Goal: Information Seeking & Learning: Learn about a topic

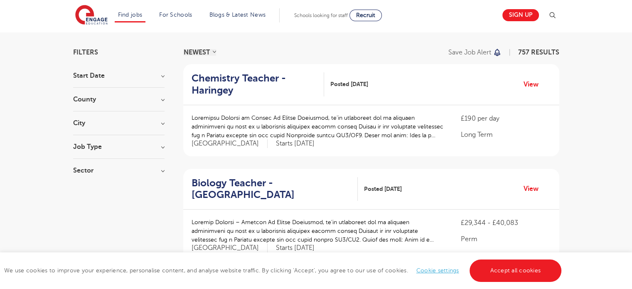
scroll to position [52, 0]
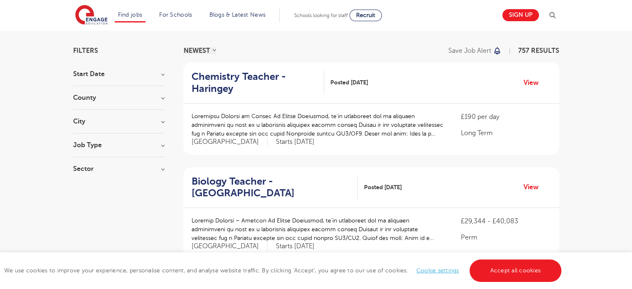
click at [164, 167] on h3 "Sector" at bounding box center [118, 168] width 91 height 7
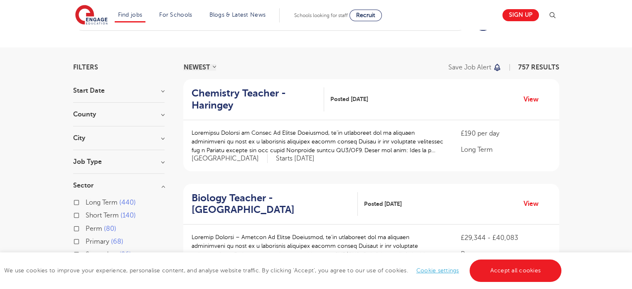
scroll to position [31, 0]
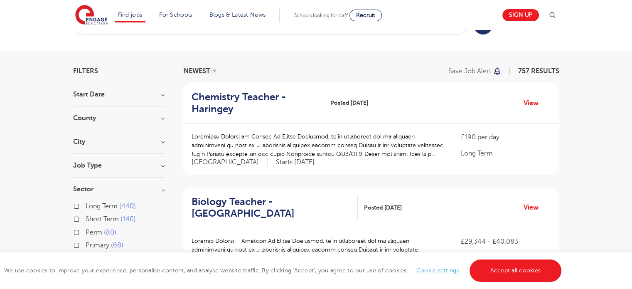
drag, startPoint x: 163, startPoint y: 191, endPoint x: 175, endPoint y: 193, distance: 11.4
click at [163, 191] on h3 "Sector" at bounding box center [118, 189] width 91 height 7
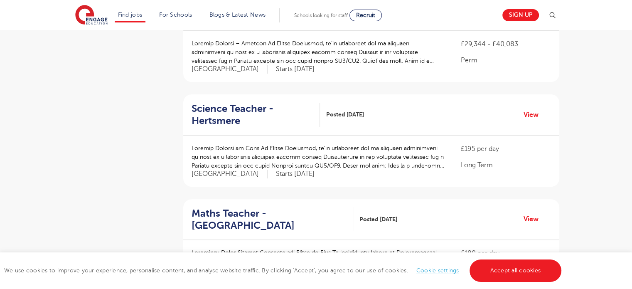
scroll to position [0, 0]
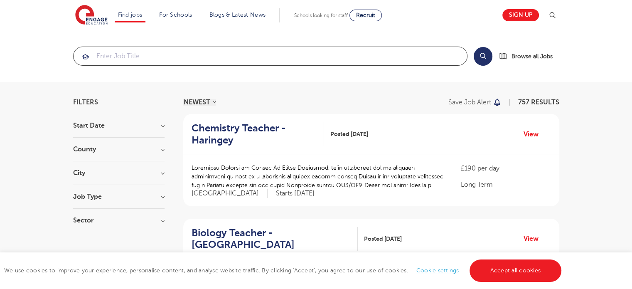
click at [109, 49] on input "search" at bounding box center [271, 56] width 394 height 18
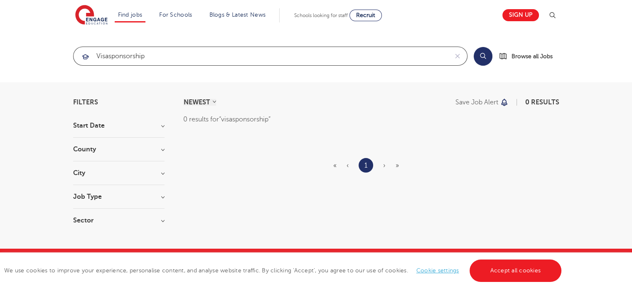
click button "Submit" at bounding box center [0, 0] width 0 height 0
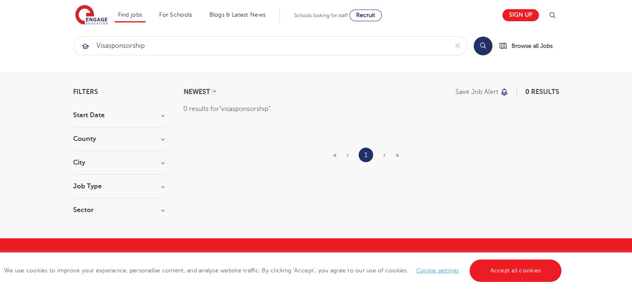
scroll to position [21, 0]
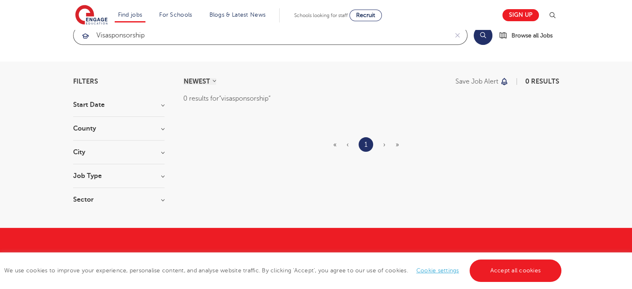
click at [108, 38] on input "visasponsorship" at bounding box center [261, 35] width 374 height 18
click at [153, 33] on input "visa sponsorship" at bounding box center [261, 35] width 374 height 18
type input "visa sponsorship"
click button "Submit" at bounding box center [0, 0] width 0 height 0
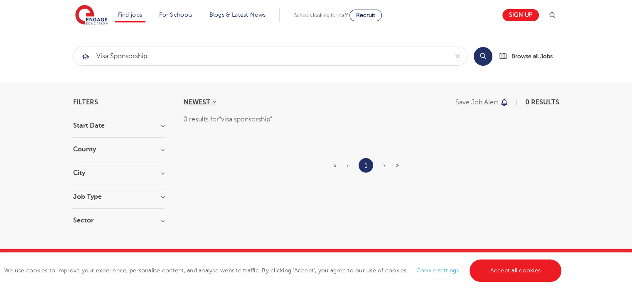
click at [487, 58] on button "Search" at bounding box center [483, 56] width 19 height 19
click at [459, 57] on icon "reset" at bounding box center [457, 56] width 5 height 5
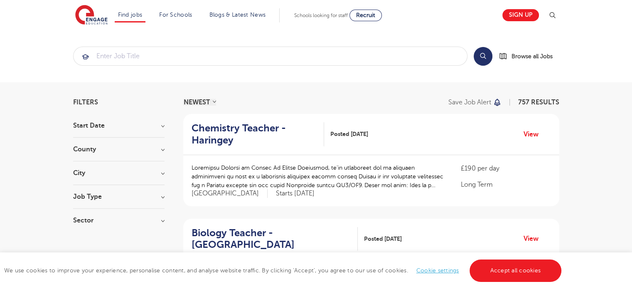
click at [164, 149] on h3 "County" at bounding box center [118, 149] width 91 height 7
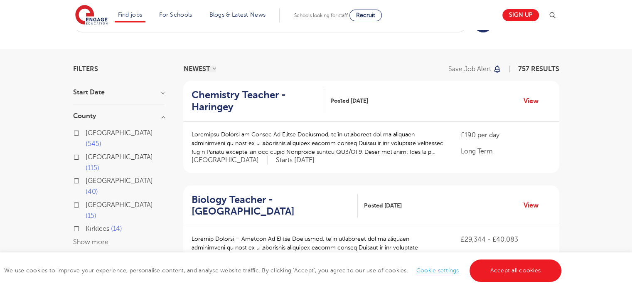
scroll to position [31, 0]
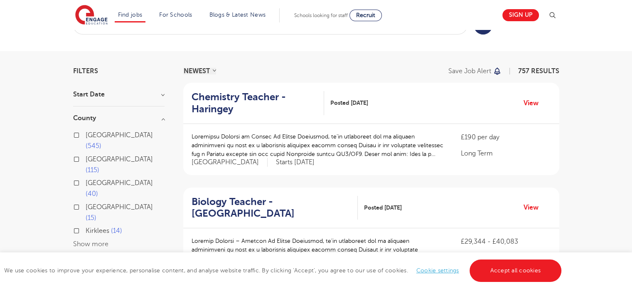
click at [86, 135] on label "London 545" at bounding box center [125, 141] width 79 height 22
click at [86, 135] on input "London 545" at bounding box center [88, 133] width 5 height 5
checkbox input "true"
click at [513, 275] on link "Accept all cookies" at bounding box center [516, 270] width 92 height 22
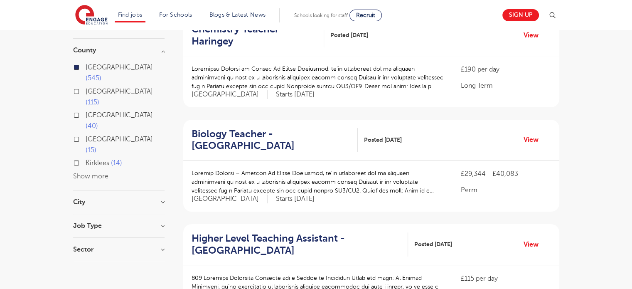
scroll to position [114, 0]
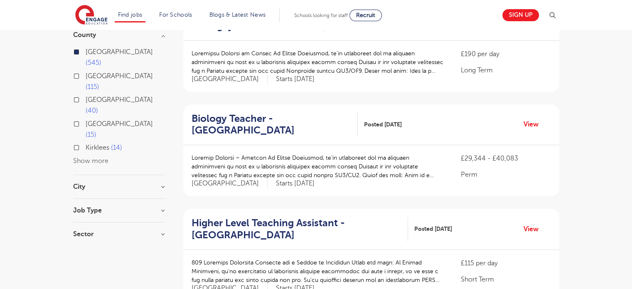
click at [163, 183] on h3 "City" at bounding box center [118, 186] width 91 height 7
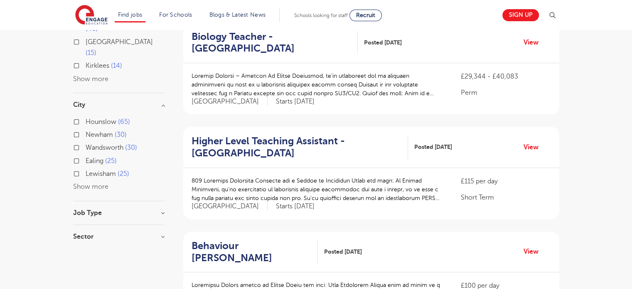
scroll to position [208, 0]
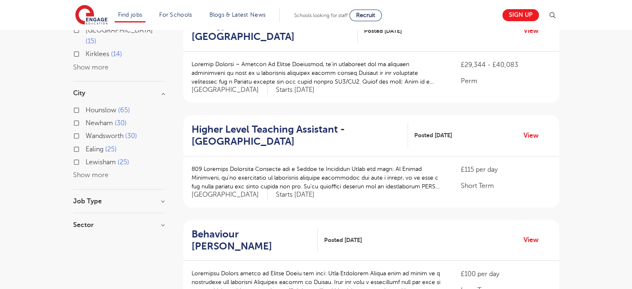
click at [91, 171] on button "Show more" at bounding box center [90, 174] width 35 height 7
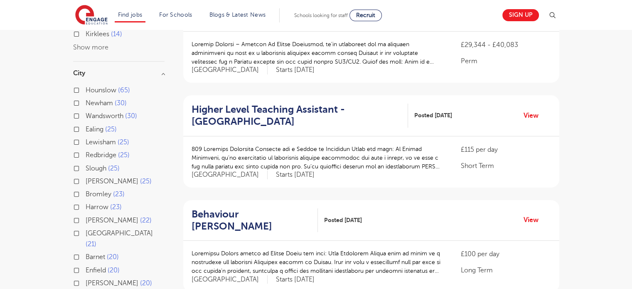
scroll to position [229, 0]
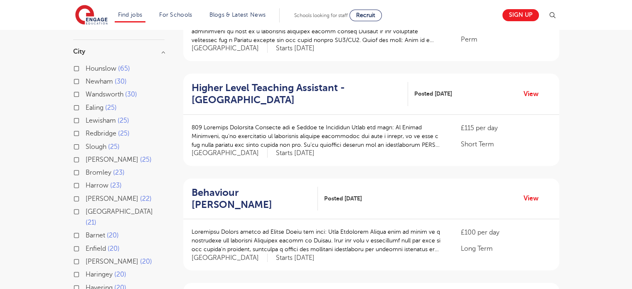
click at [86, 230] on label "Barnet 20" at bounding box center [102, 235] width 33 height 11
click at [86, 232] on input "Barnet 20" at bounding box center [88, 234] width 5 height 5
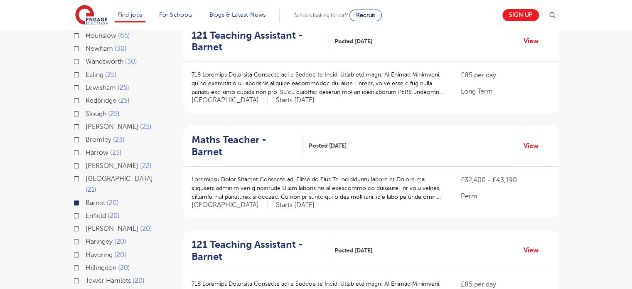
click at [86, 160] on label "Brent 22" at bounding box center [119, 165] width 66 height 11
click at [86, 162] on input "Brent 22" at bounding box center [88, 164] width 5 height 5
checkbox input "true"
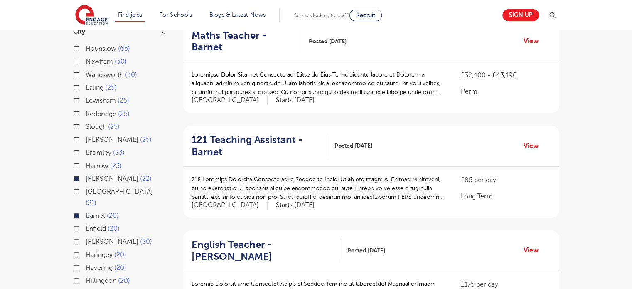
scroll to position [210, 0]
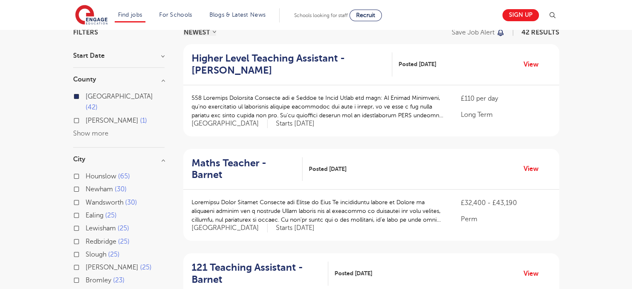
scroll to position [73, 0]
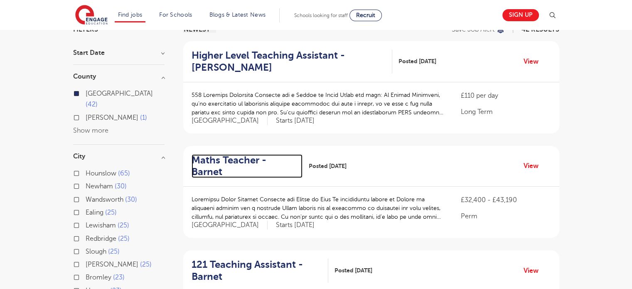
drag, startPoint x: 245, startPoint y: 159, endPoint x: 268, endPoint y: 164, distance: 23.8
click at [245, 159] on h2 "Maths Teacher - Barnet" at bounding box center [244, 166] width 104 height 24
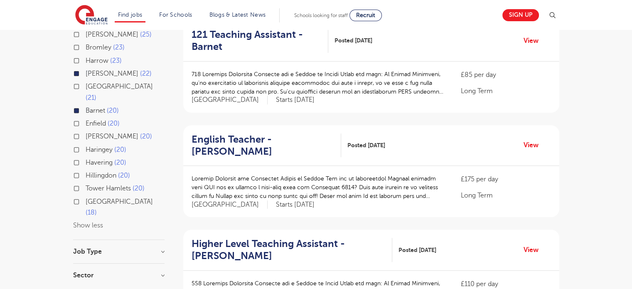
scroll to position [259, 0]
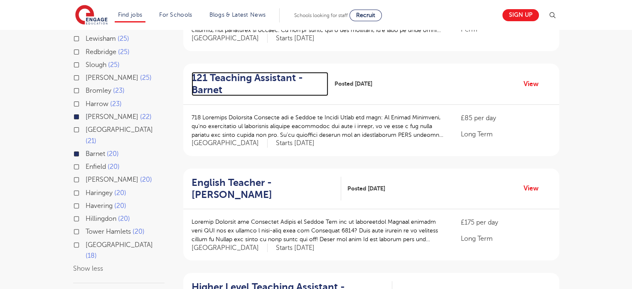
click at [251, 72] on h2 "121 Teaching Assistant - Barnet" at bounding box center [257, 84] width 130 height 24
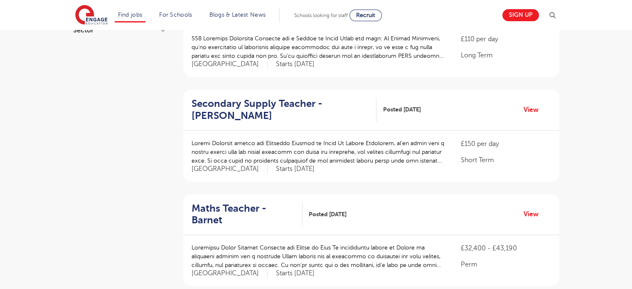
scroll to position [550, 0]
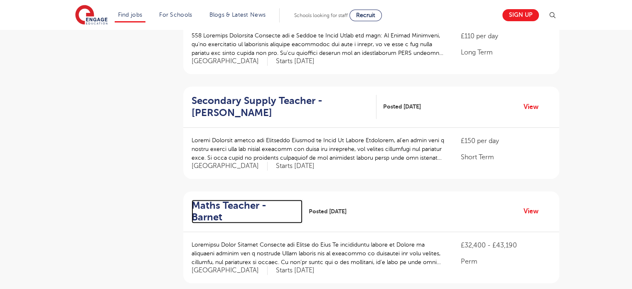
click at [222, 200] on h2 "Maths Teacher - Barnet" at bounding box center [244, 212] width 104 height 24
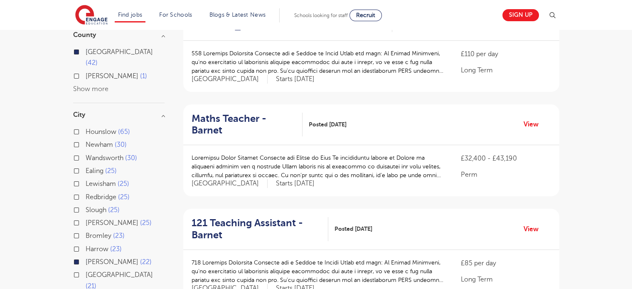
scroll to position [176, 0]
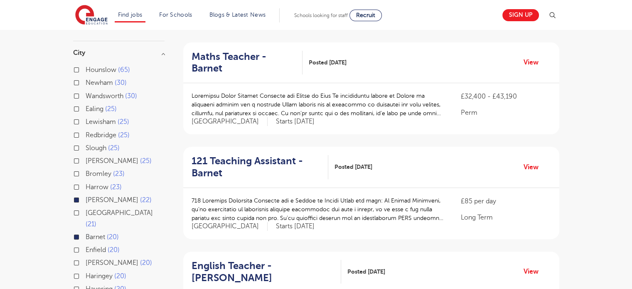
click at [86, 195] on label "Brent 22" at bounding box center [119, 200] width 66 height 11
click at [86, 196] on input "Brent 22" at bounding box center [88, 198] width 5 height 5
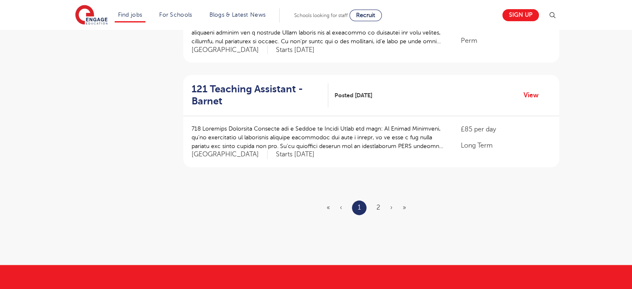
scroll to position [987, 0]
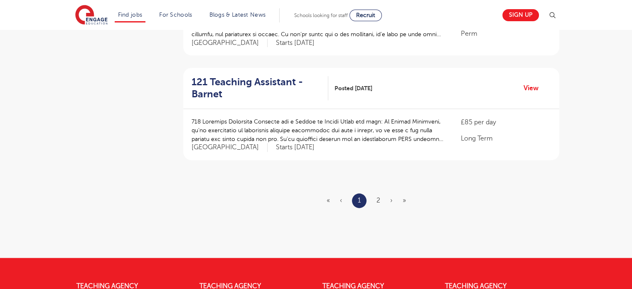
click at [376, 193] on ul "« ‹ 1 2 › »" at bounding box center [371, 200] width 89 height 15
click at [377, 197] on link "2" at bounding box center [379, 200] width 4 height 7
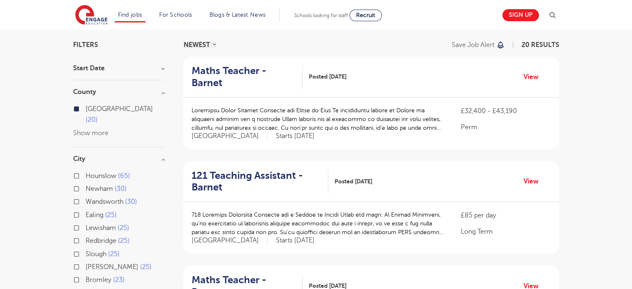
scroll to position [156, 0]
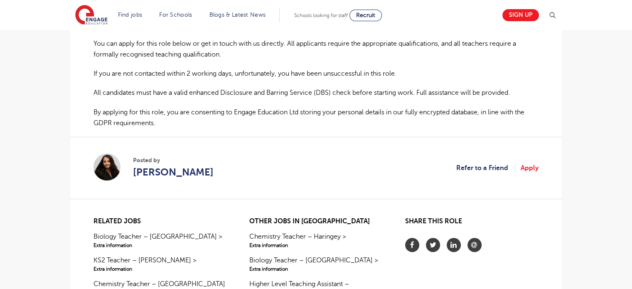
scroll to position [592, 0]
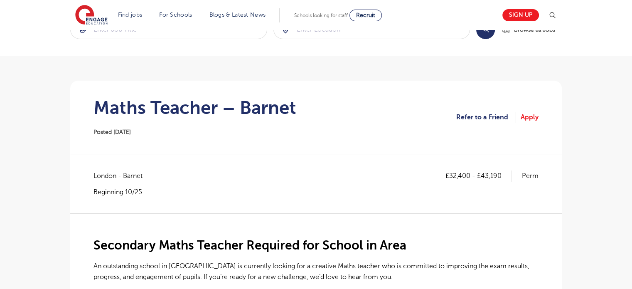
scroll to position [208, 0]
